Goal: Information Seeking & Learning: Check status

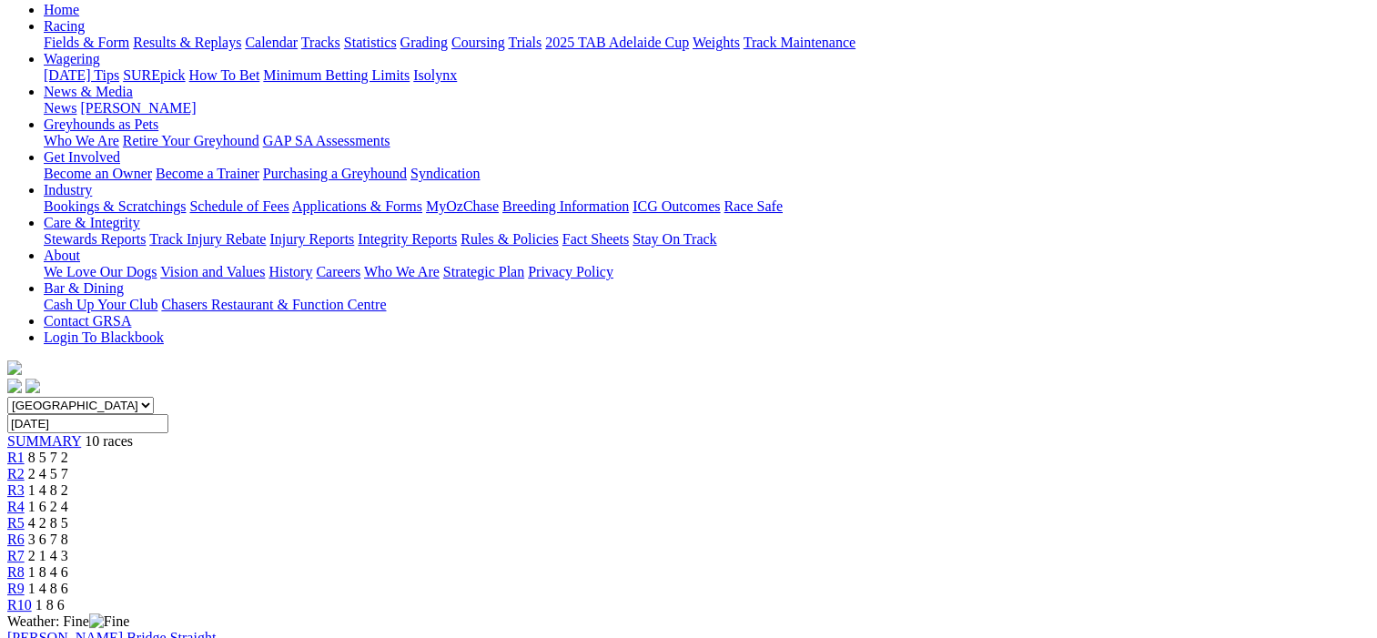
scroll to position [182, 0]
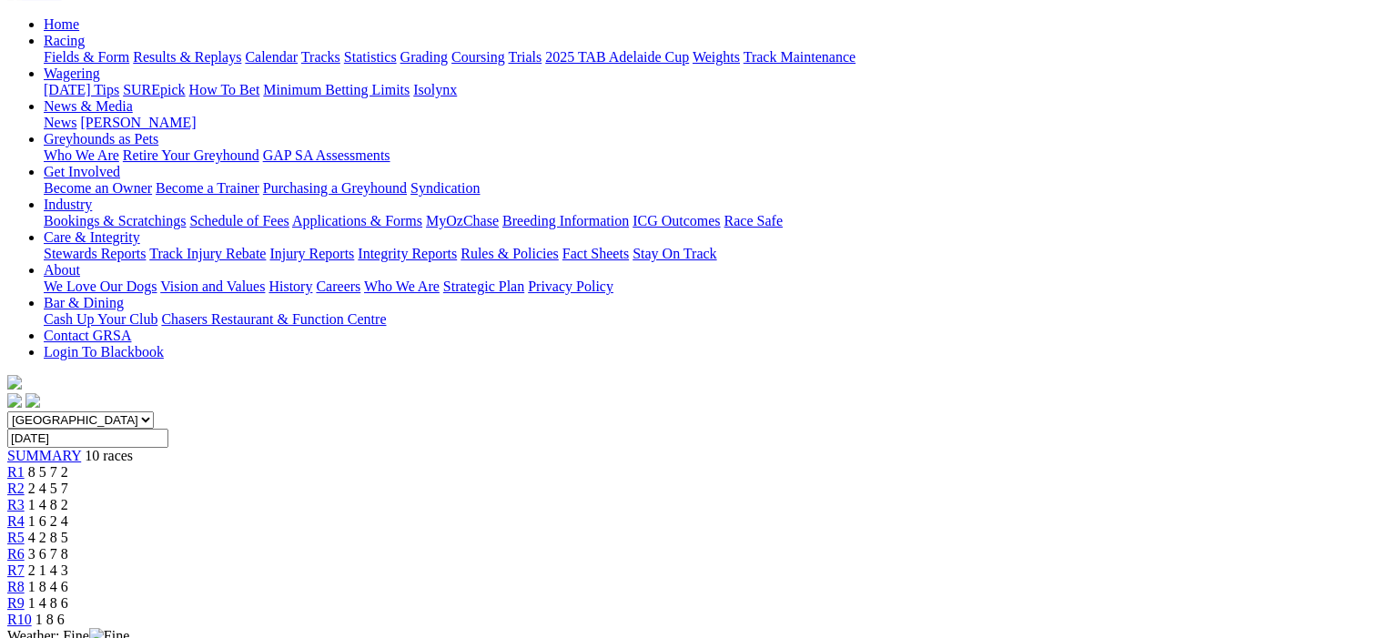
click at [25, 481] on span "R2" at bounding box center [15, 488] width 17 height 15
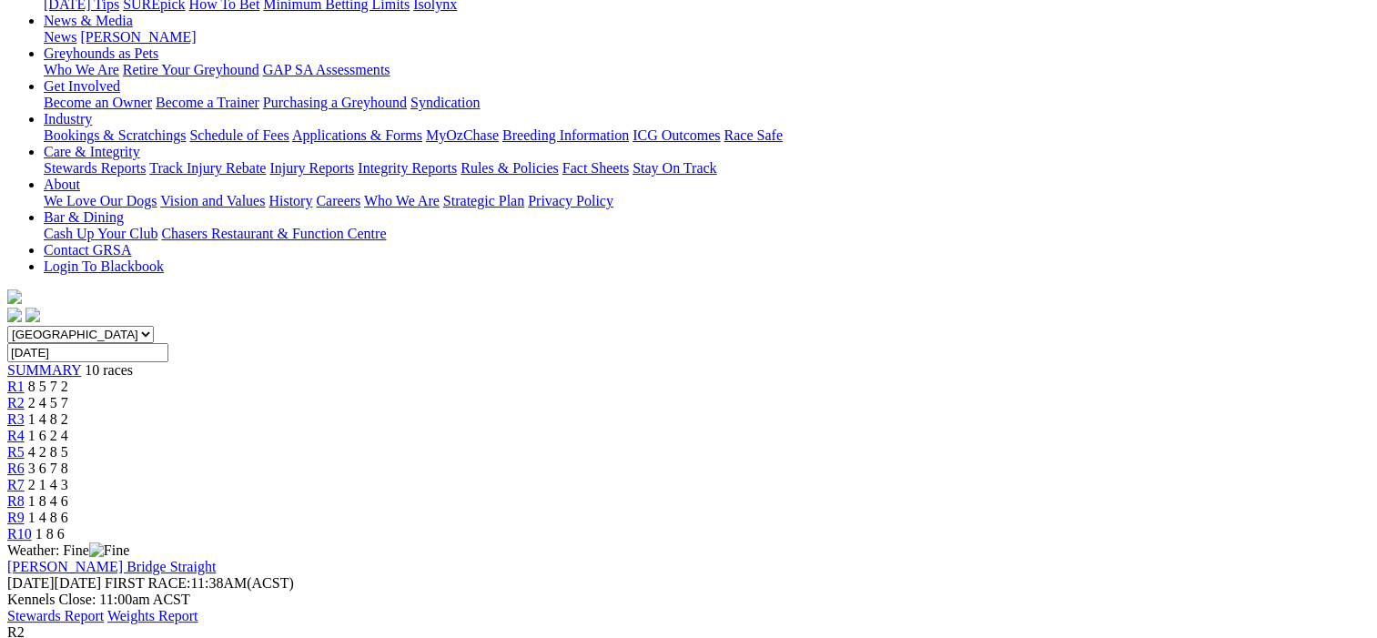
scroll to position [182, 0]
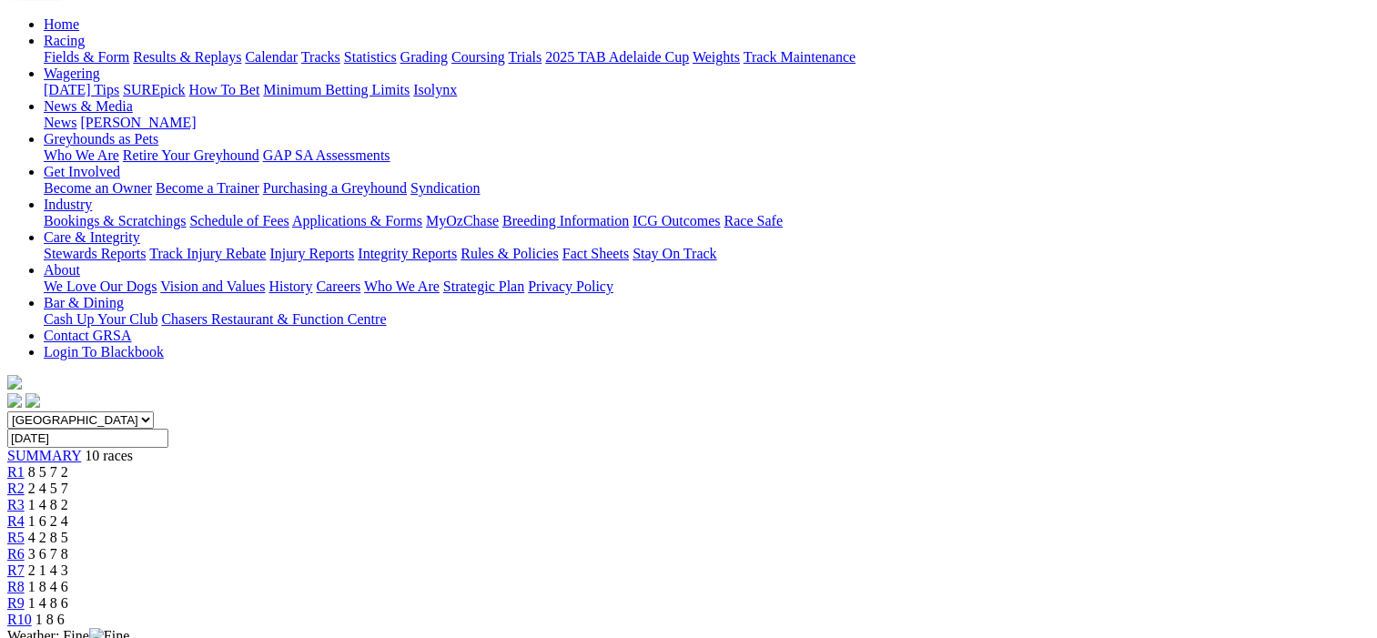
click at [25, 497] on span "R3" at bounding box center [15, 504] width 17 height 15
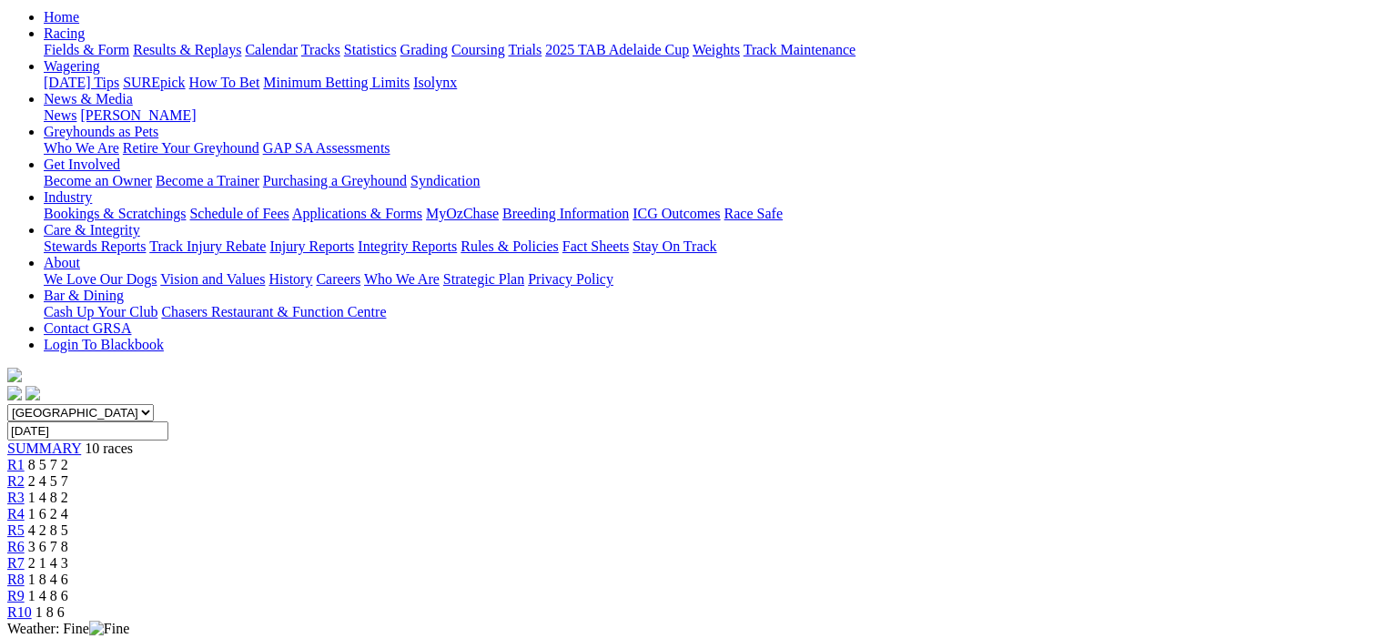
scroll to position [182, 0]
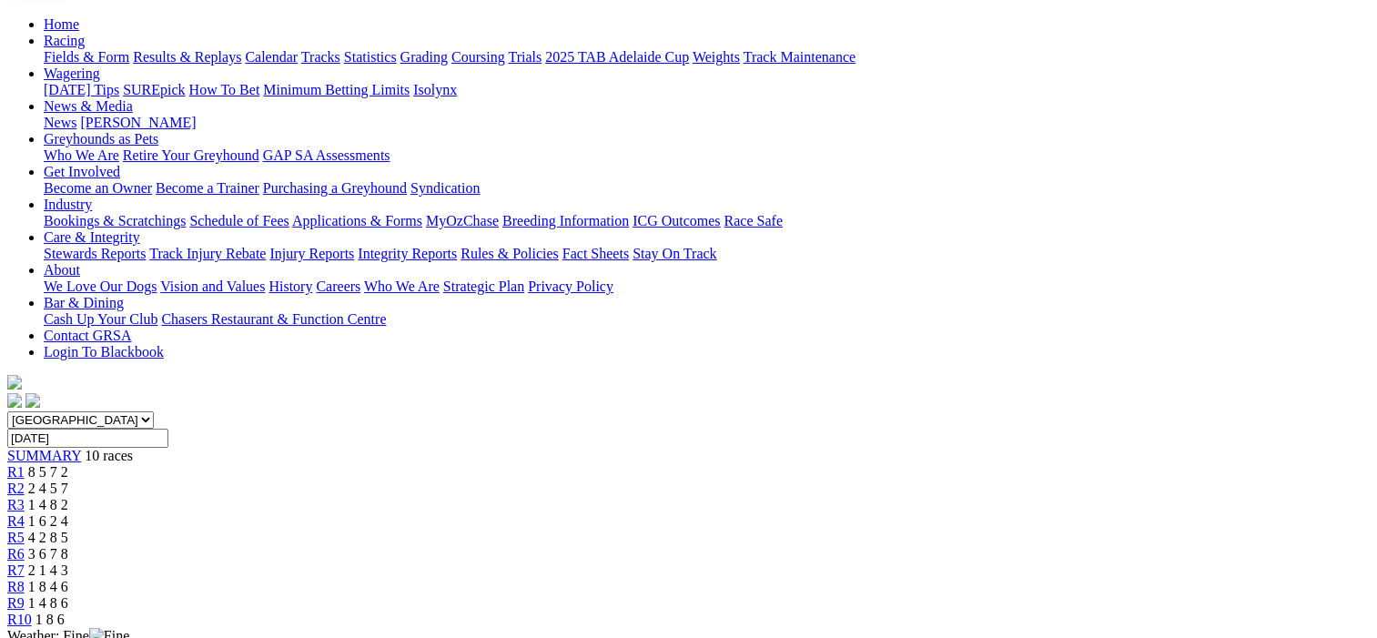
click at [25, 513] on span "R4" at bounding box center [15, 520] width 17 height 15
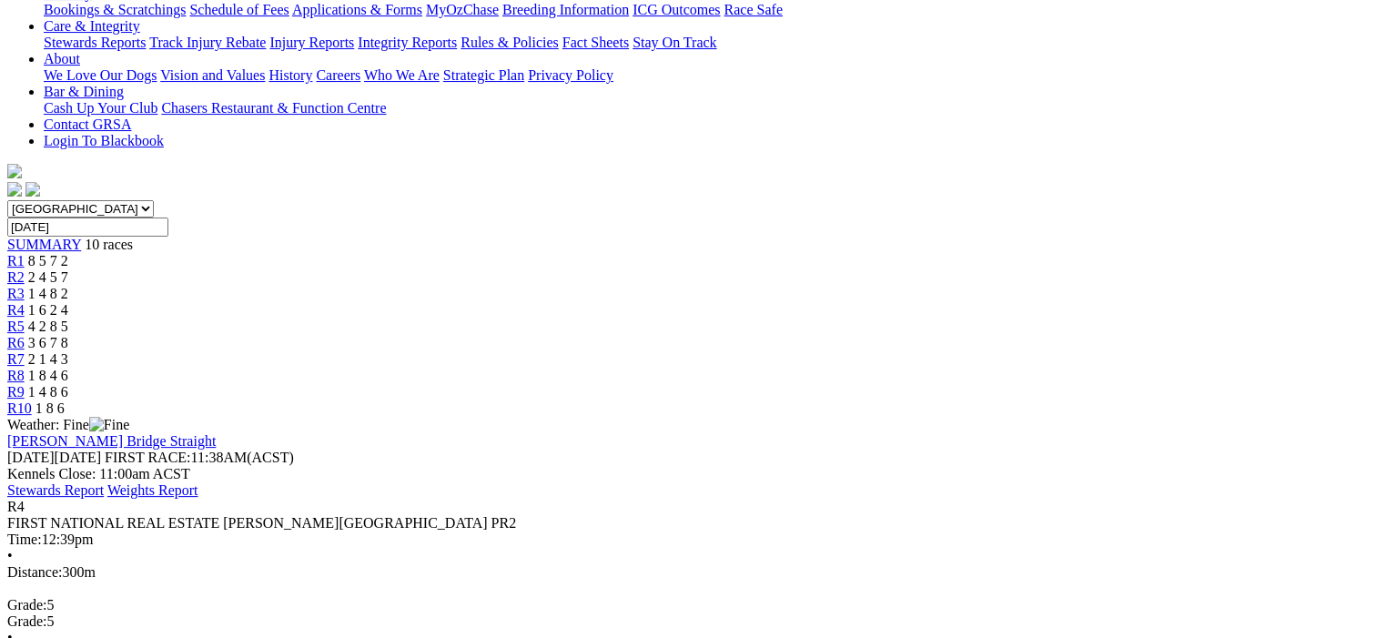
scroll to position [182, 0]
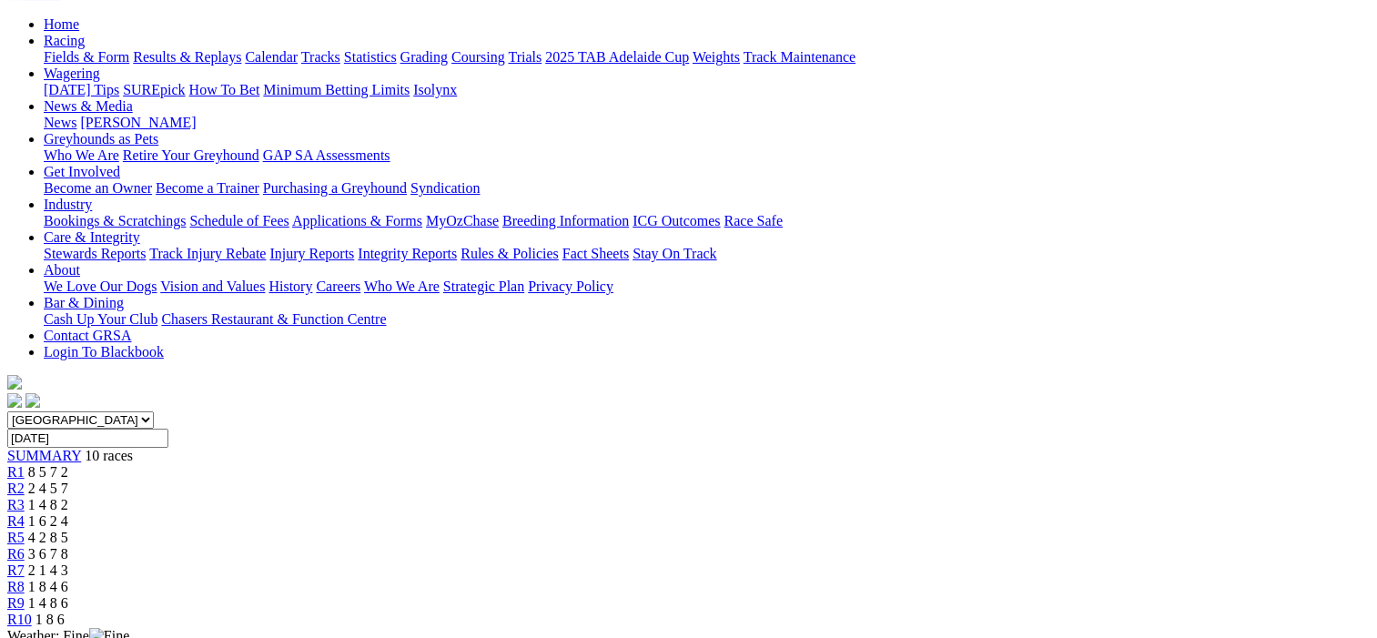
click at [25, 530] on span "R5" at bounding box center [15, 537] width 17 height 15
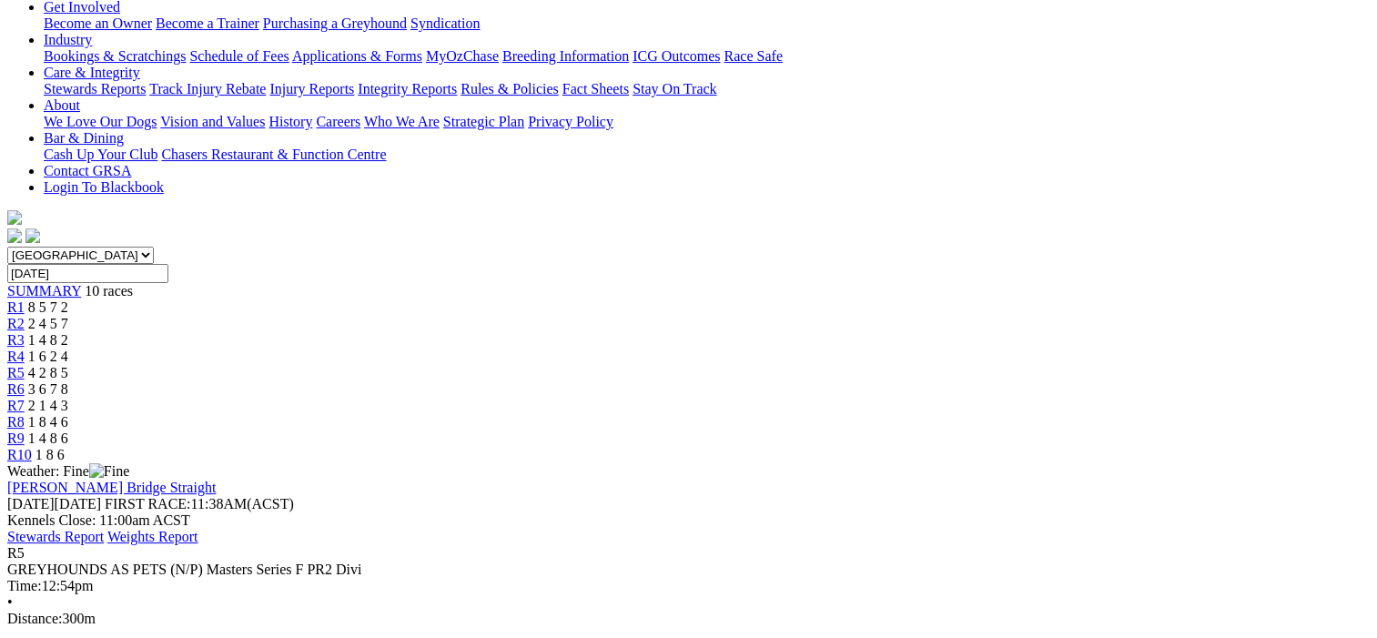
scroll to position [91, 0]
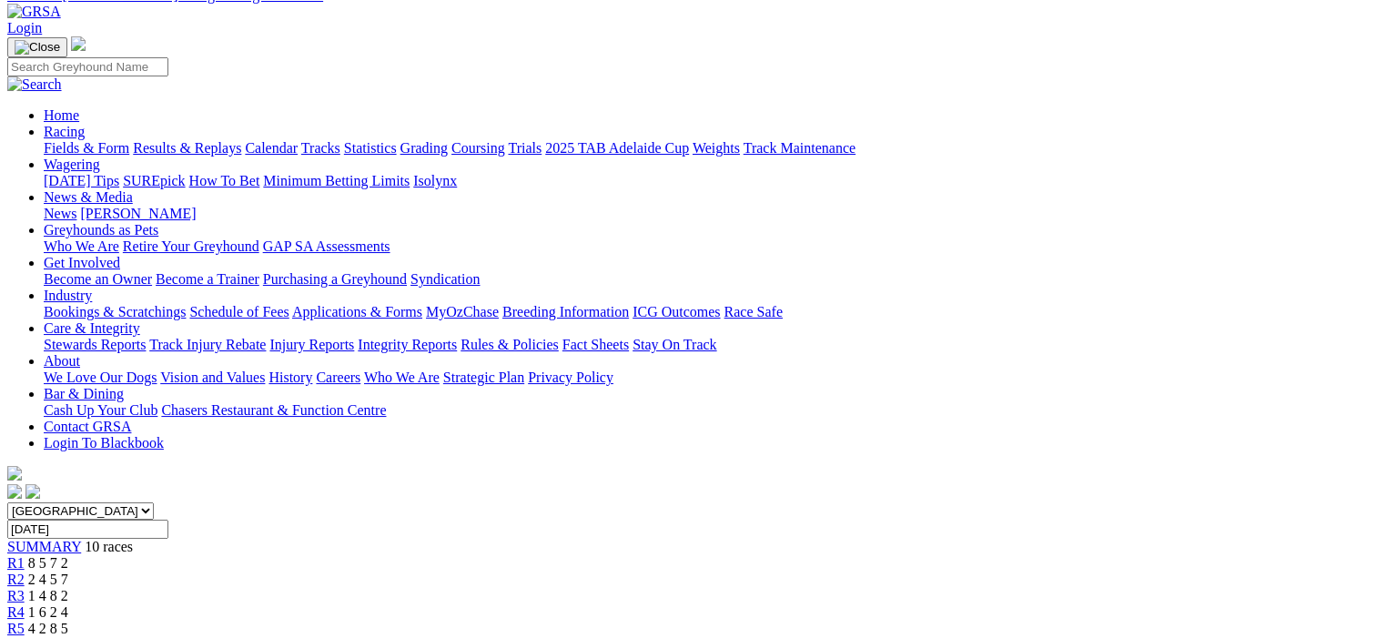
click at [25, 637] on span "R6" at bounding box center [15, 644] width 17 height 15
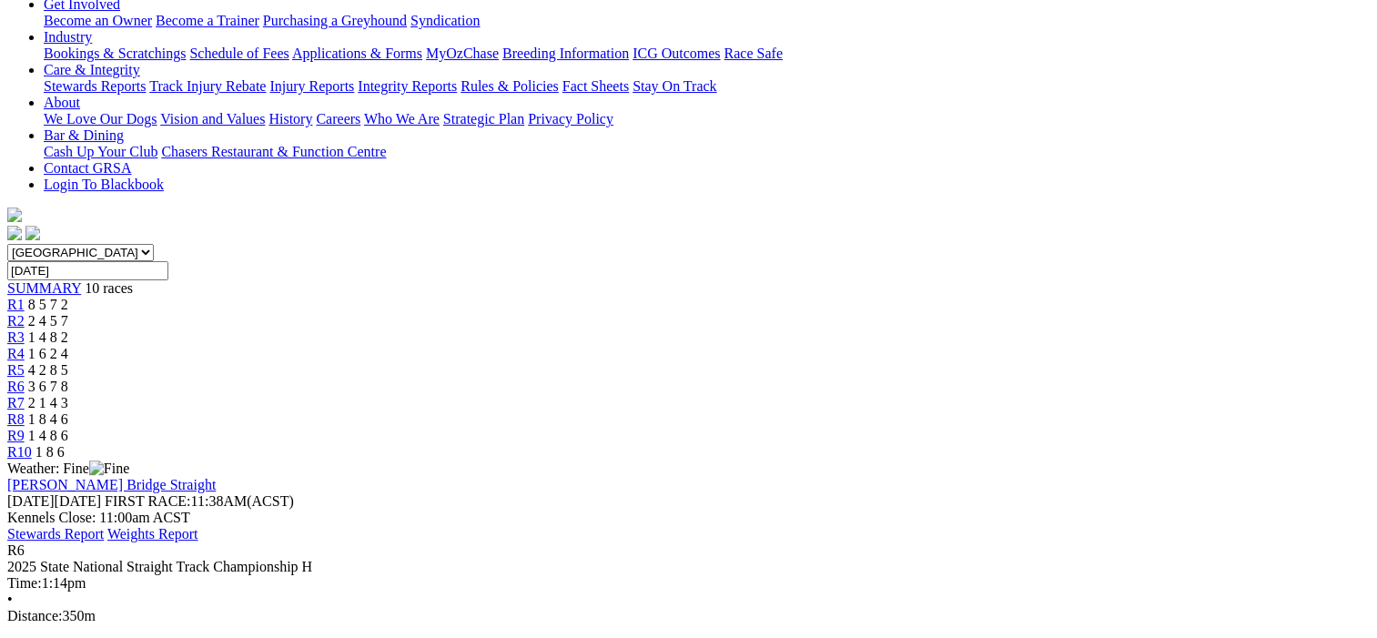
scroll to position [182, 0]
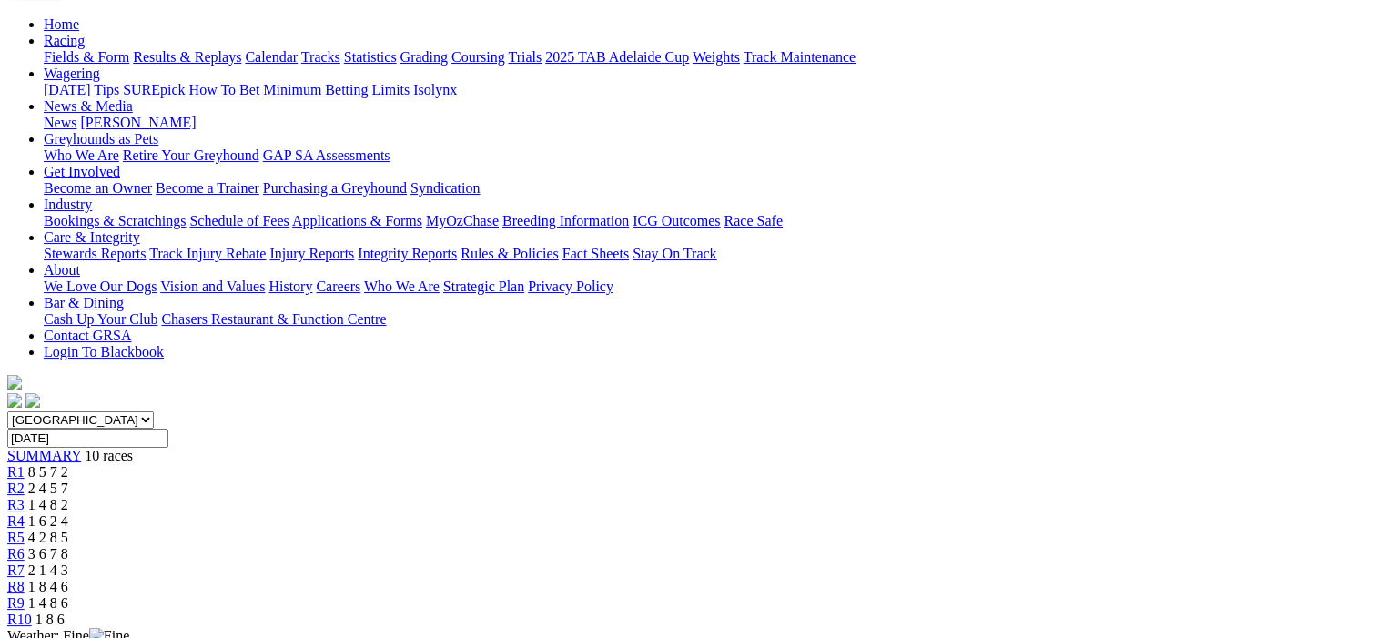
click at [25, 562] on span "R7" at bounding box center [15, 569] width 17 height 15
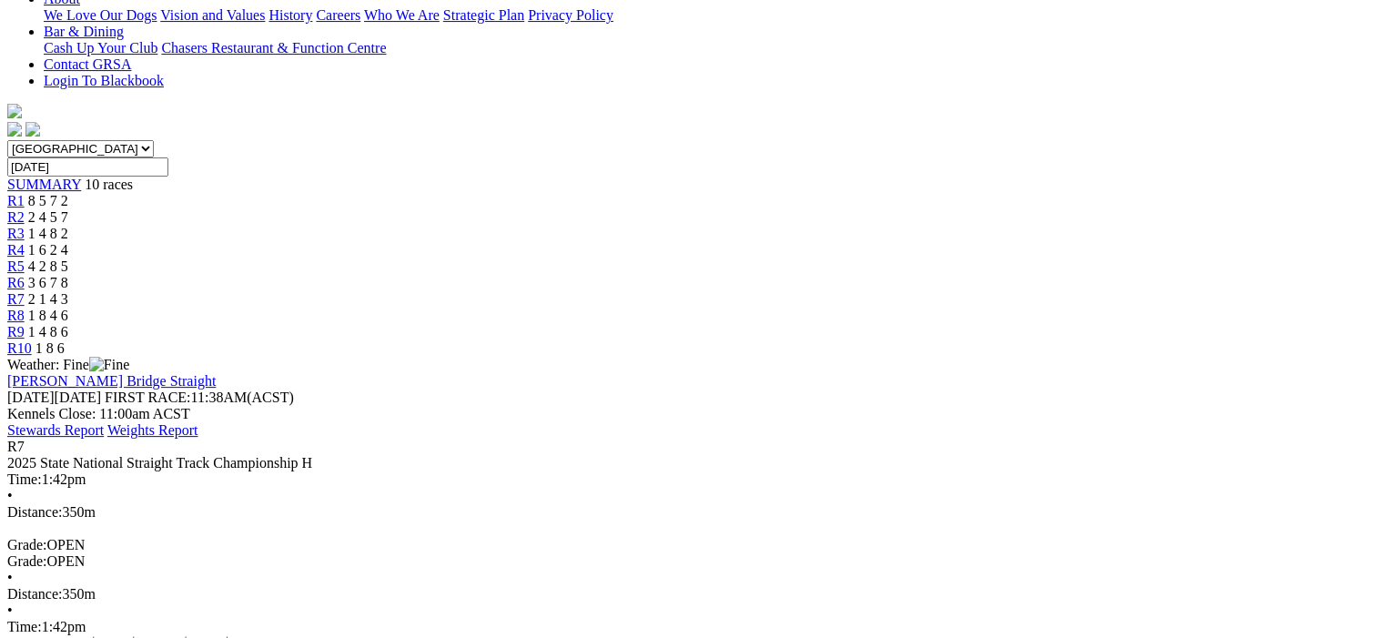
scroll to position [182, 0]
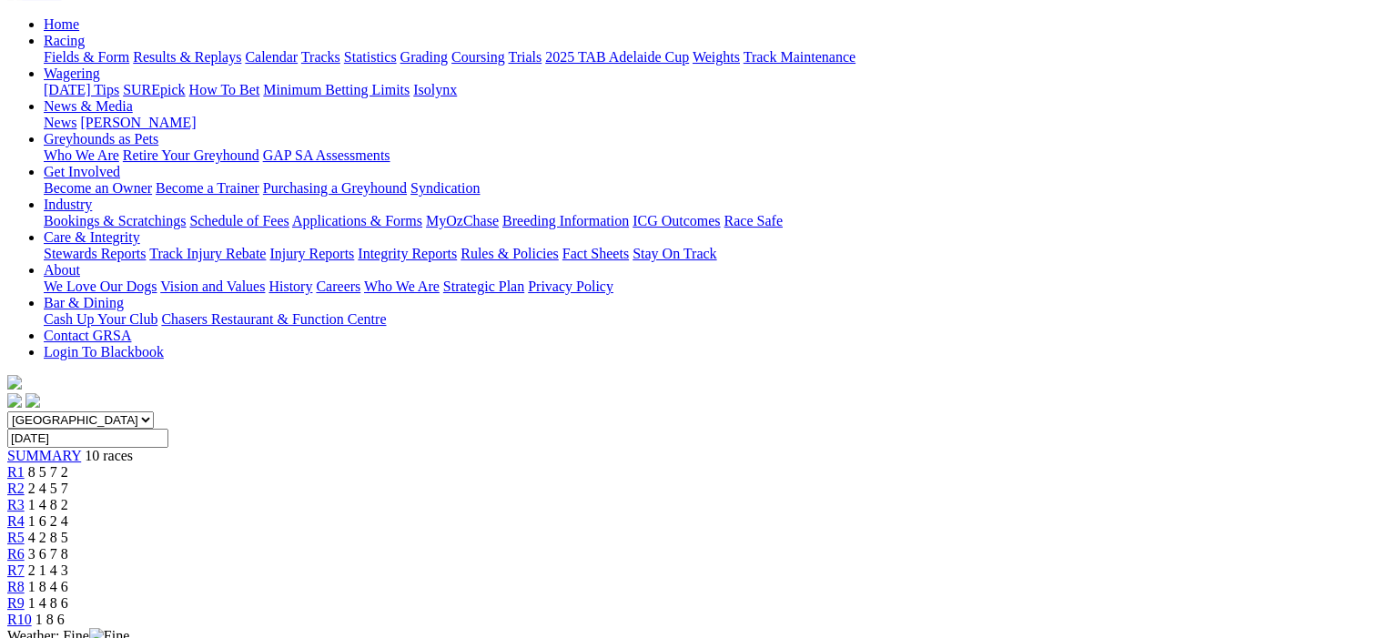
click at [25, 579] on span "R8" at bounding box center [15, 586] width 17 height 15
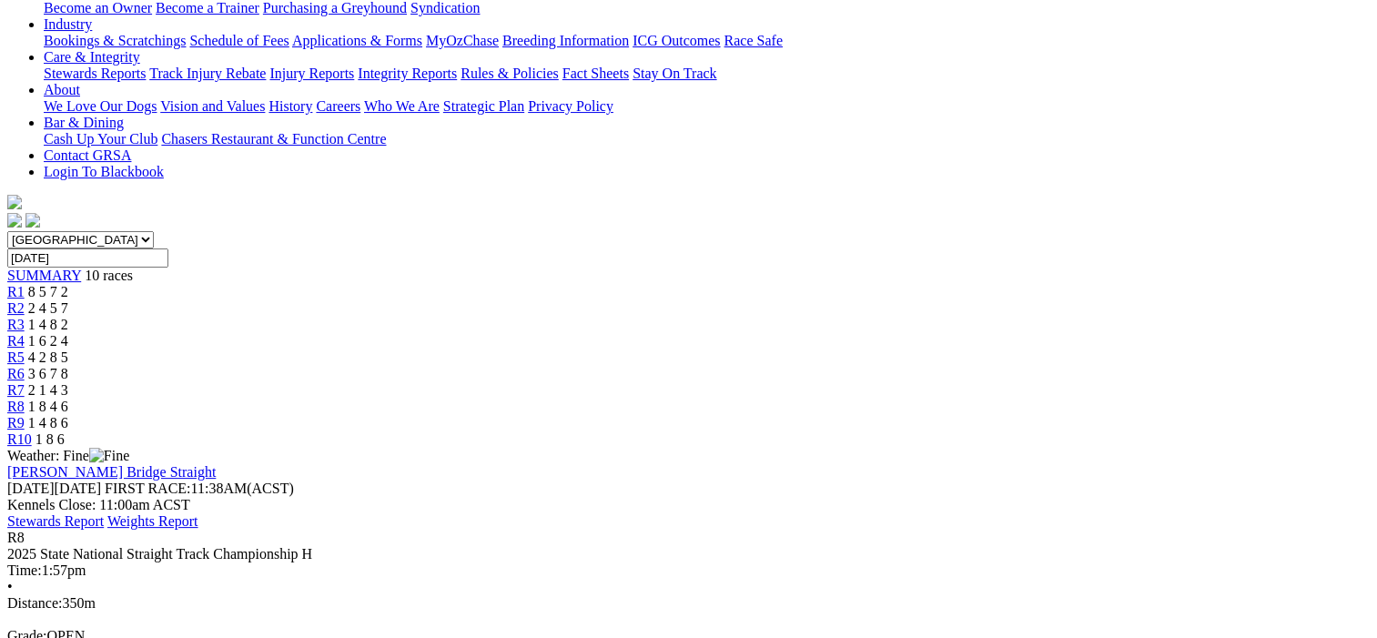
scroll to position [91, 0]
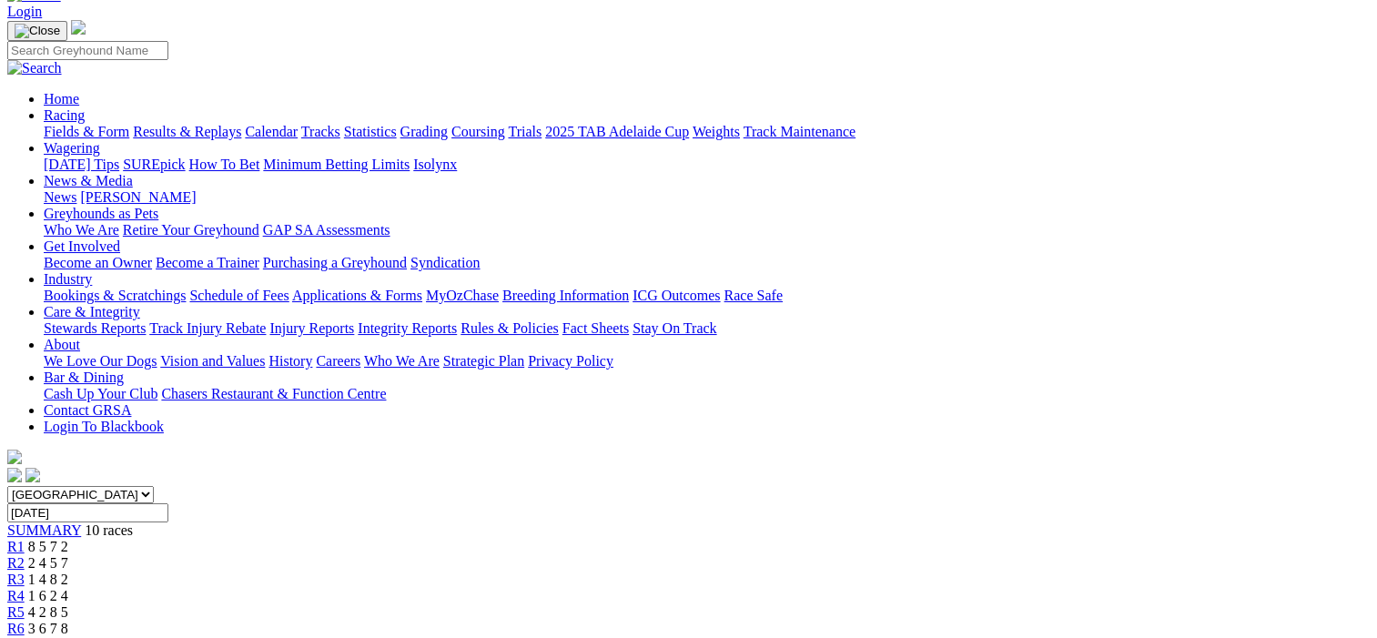
scroll to position [91, 0]
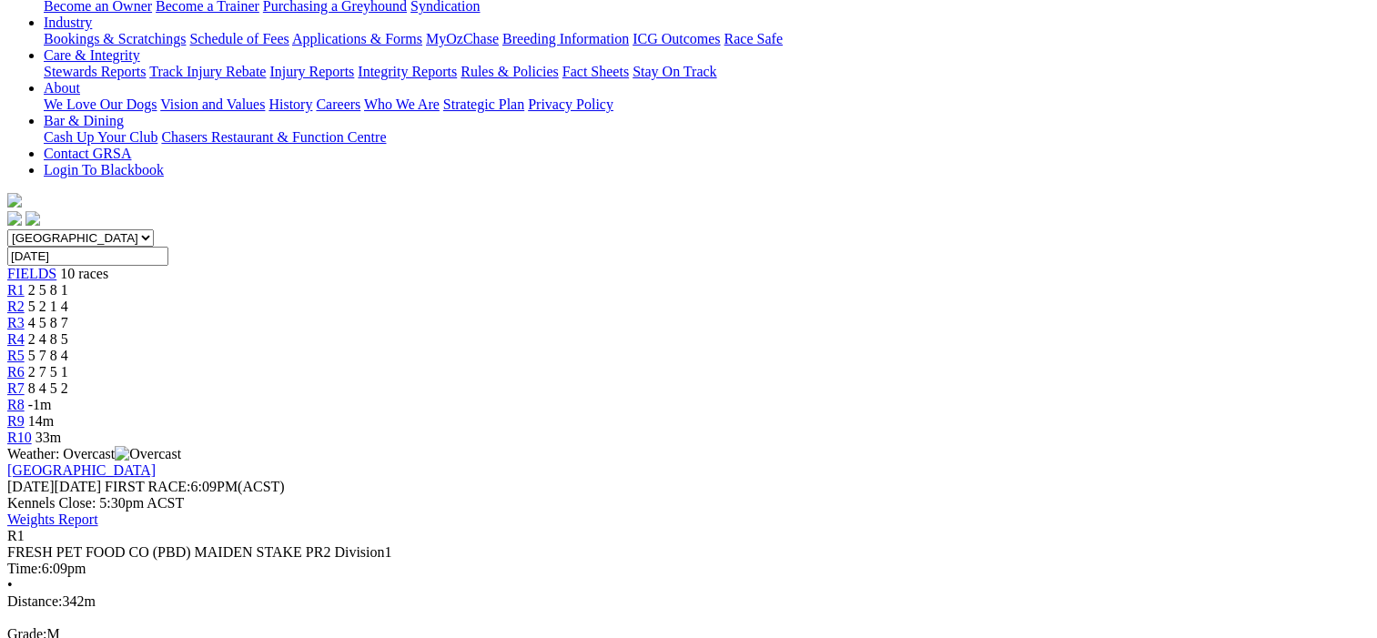
scroll to position [91, 0]
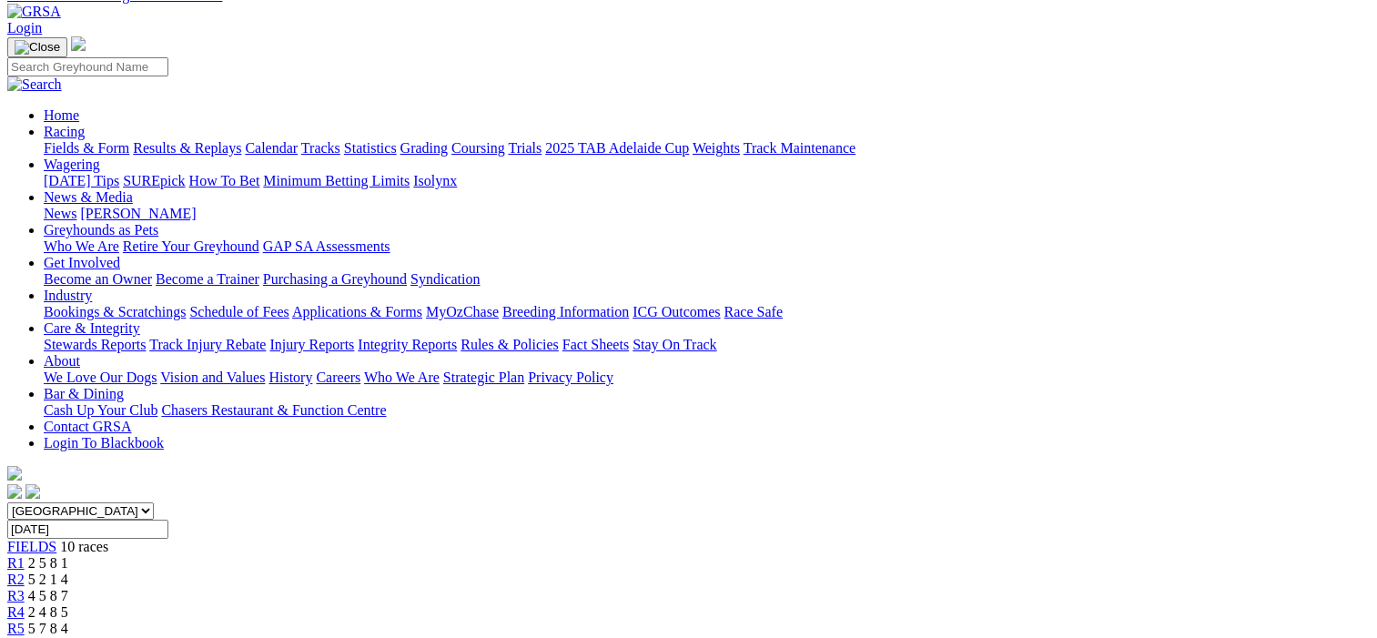
click at [25, 572] on span "R2" at bounding box center [15, 579] width 17 height 15
click at [25, 588] on span "R3" at bounding box center [15, 595] width 17 height 15
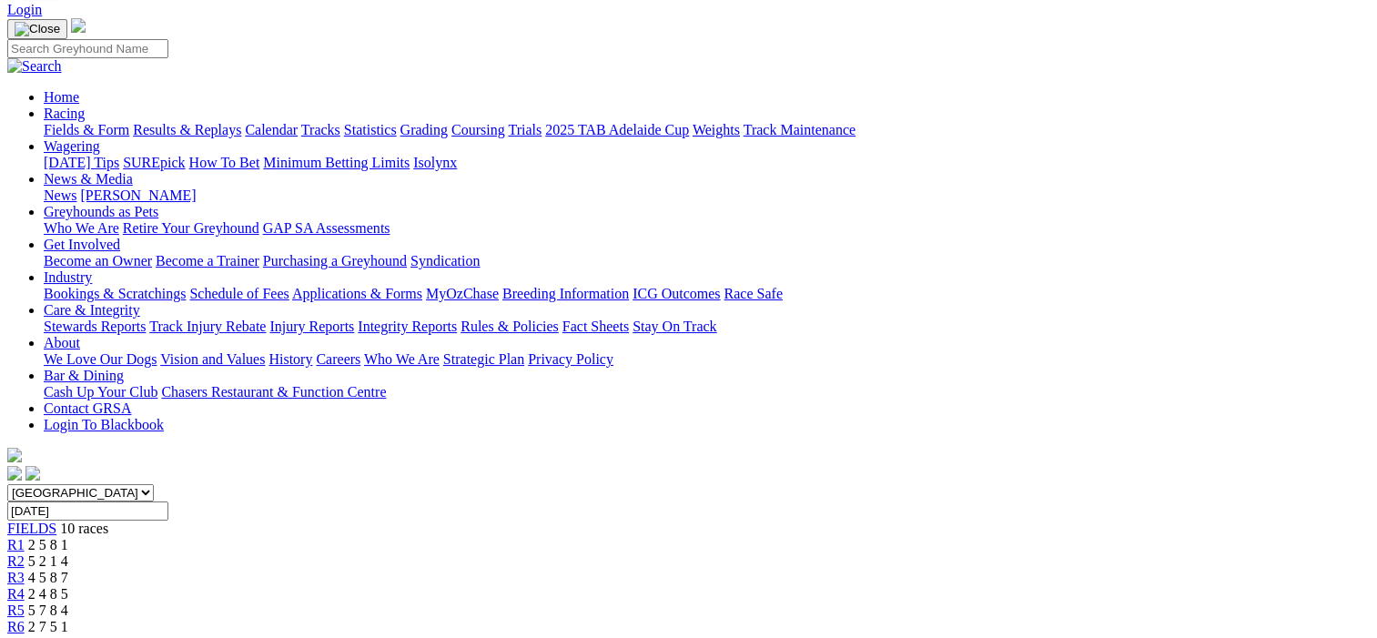
scroll to position [91, 0]
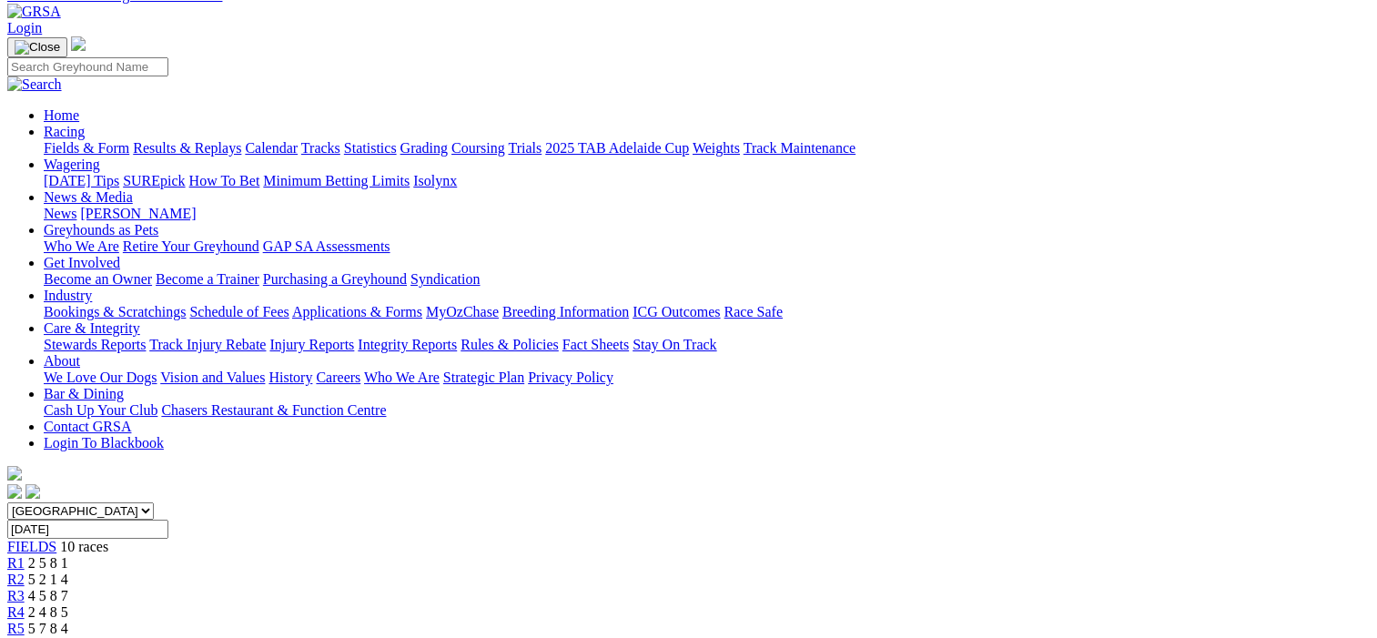
click at [25, 604] on span "R4" at bounding box center [15, 611] width 17 height 15
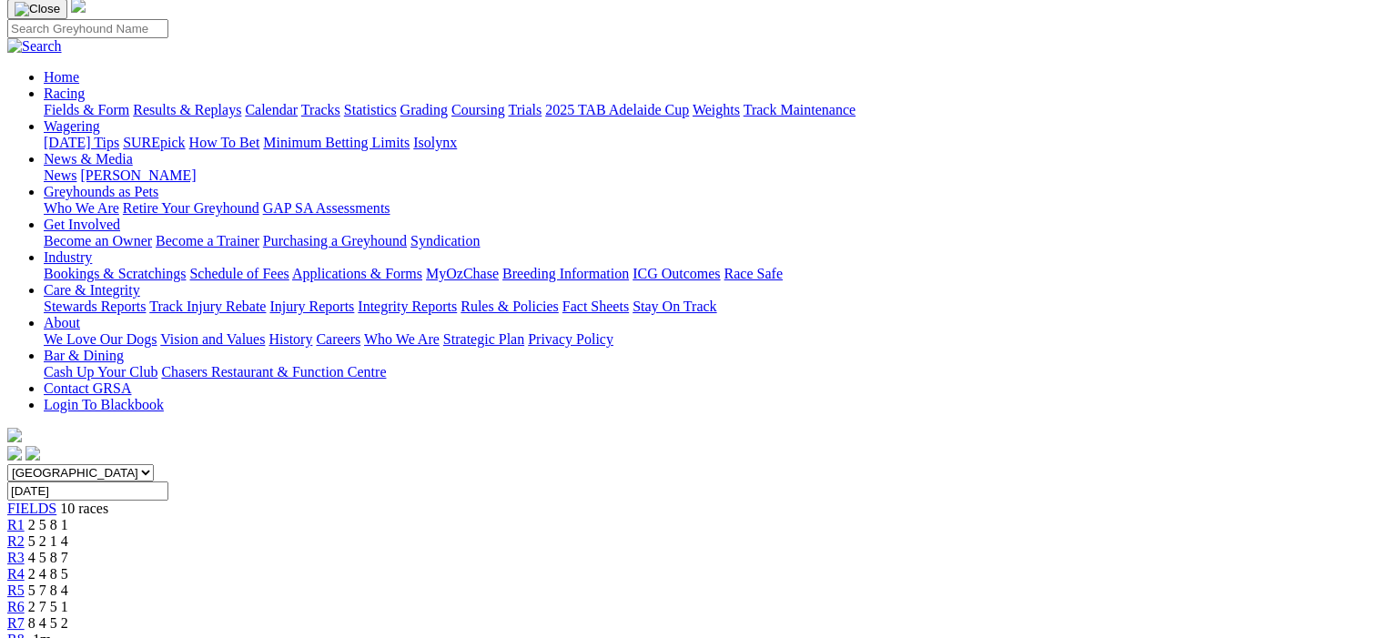
scroll to position [91, 0]
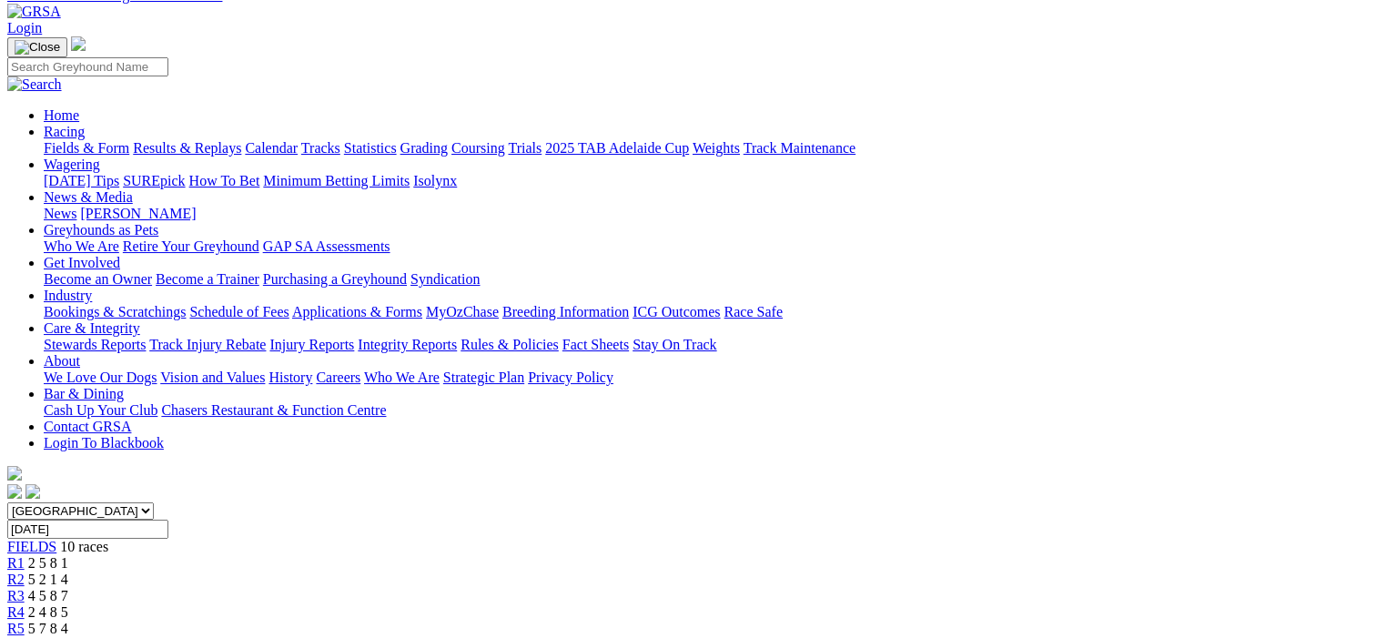
click at [25, 621] on span "R5" at bounding box center [15, 628] width 17 height 15
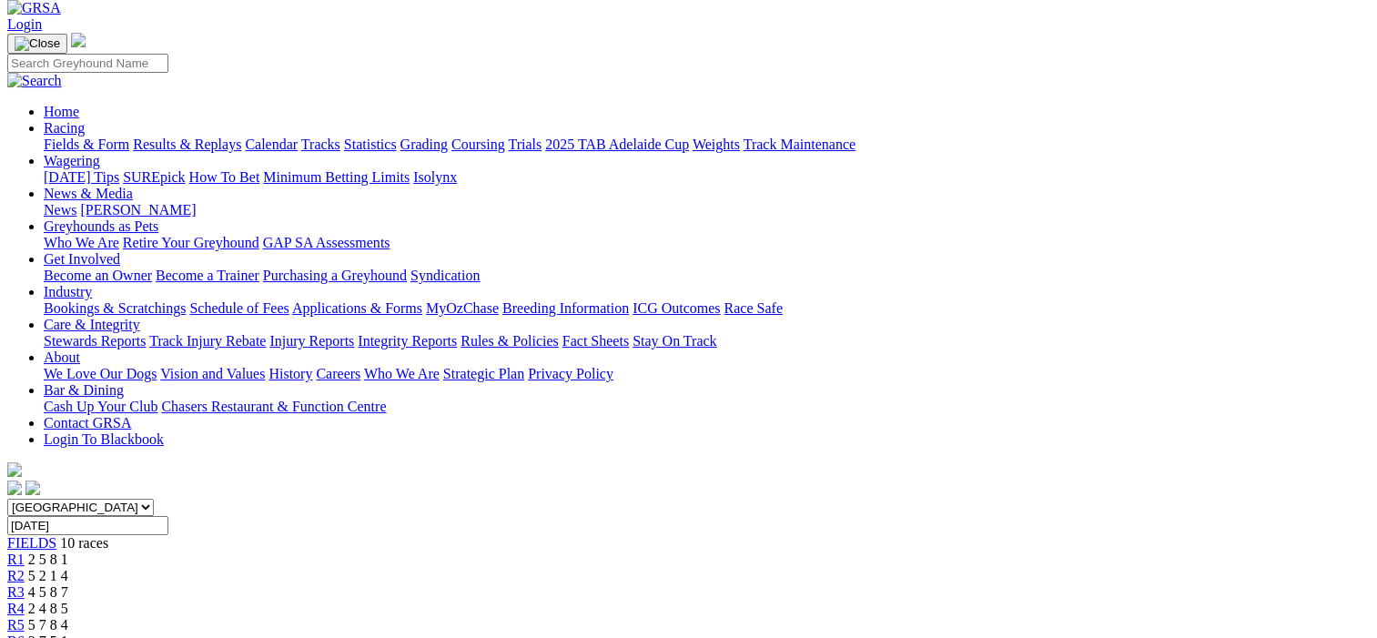
scroll to position [91, 0]
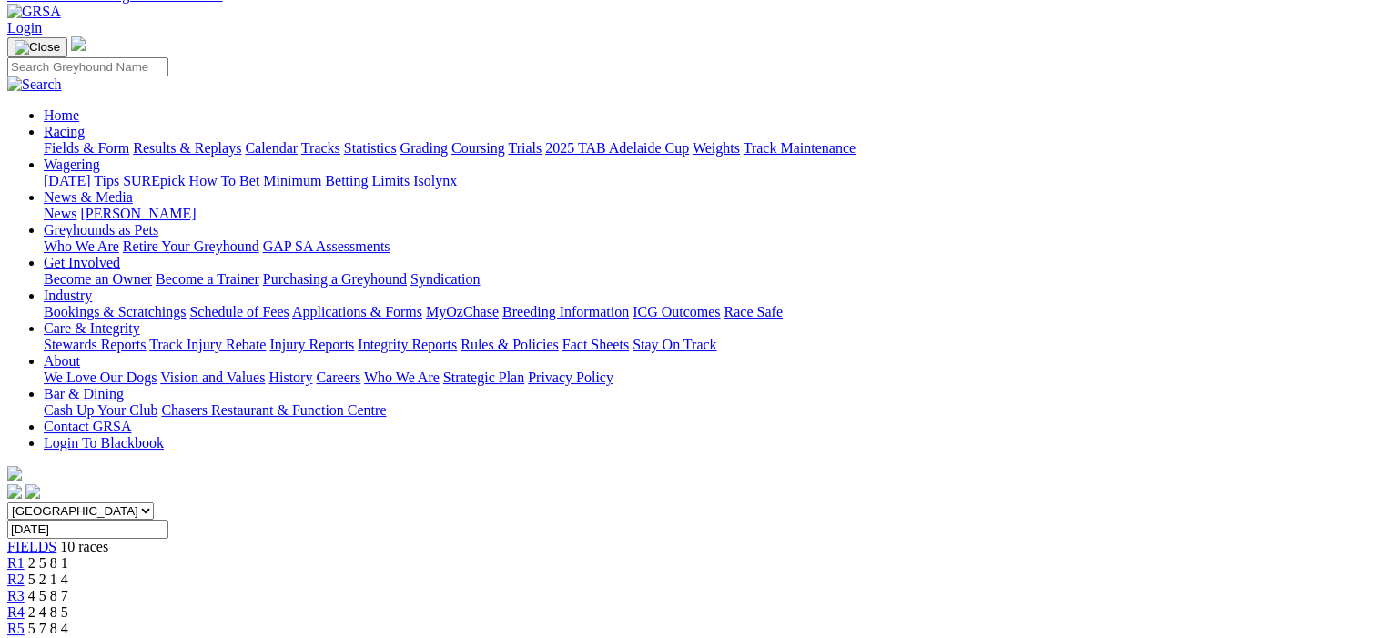
click at [25, 637] on span "R6" at bounding box center [15, 644] width 17 height 15
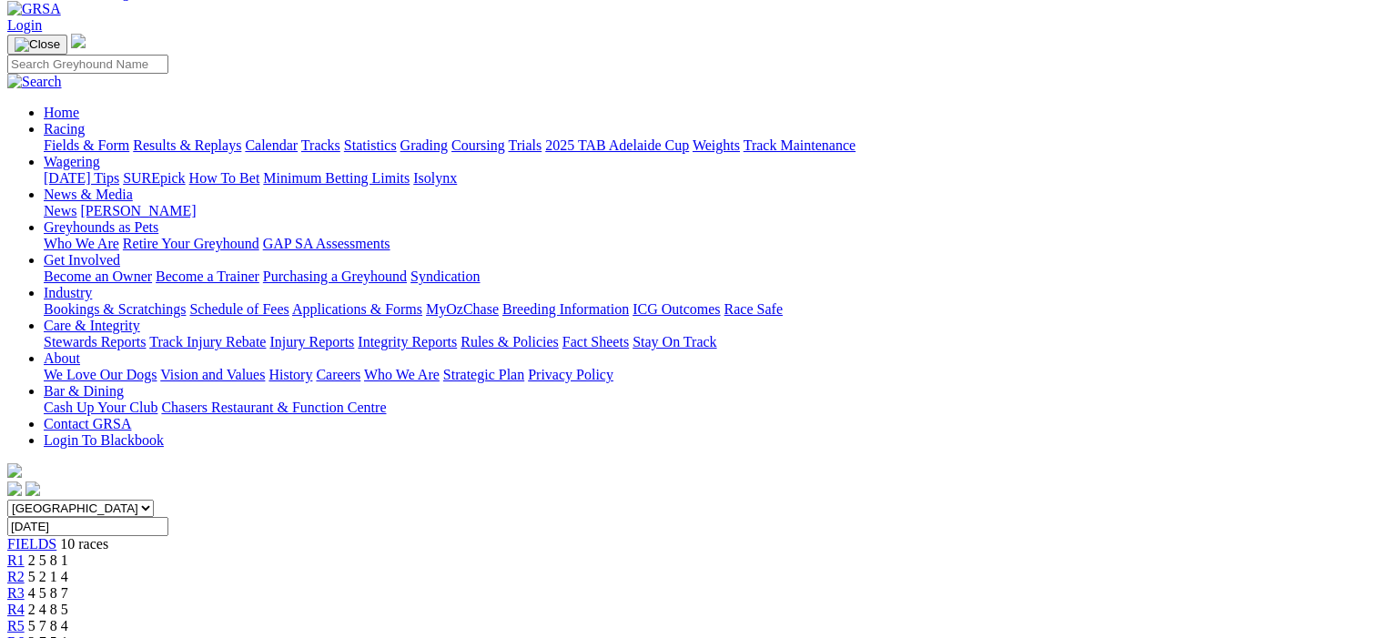
scroll to position [91, 0]
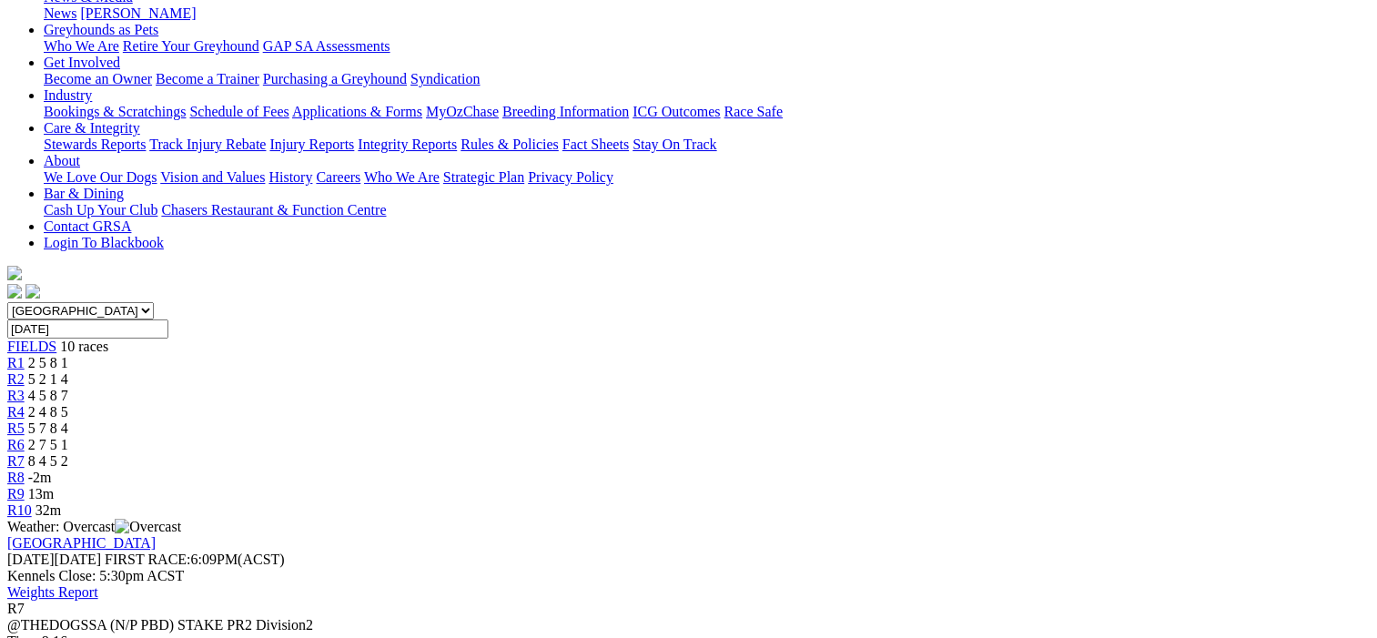
scroll to position [364, 0]
